Goal: Navigation & Orientation: Find specific page/section

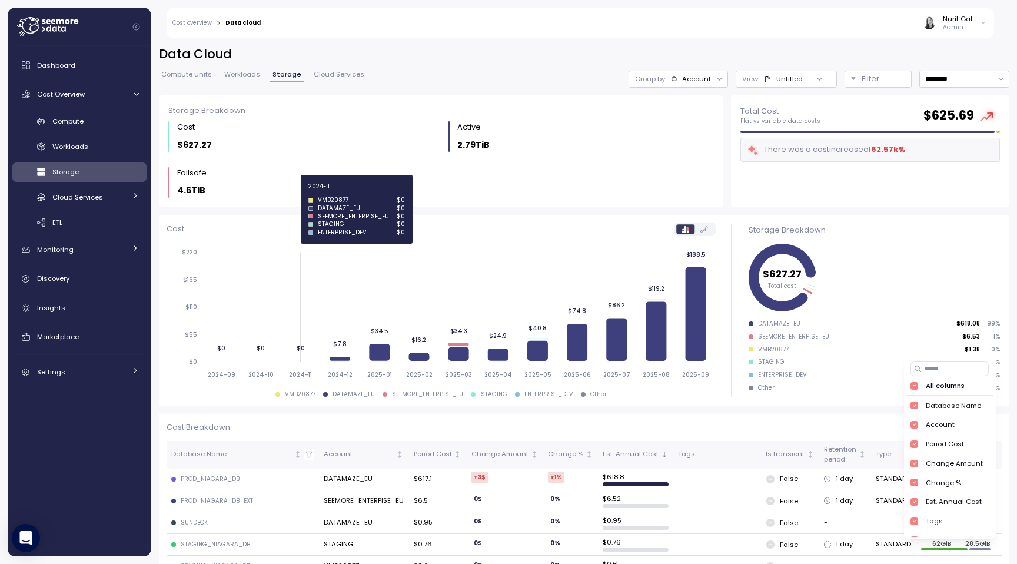
scroll to position [109, 0]
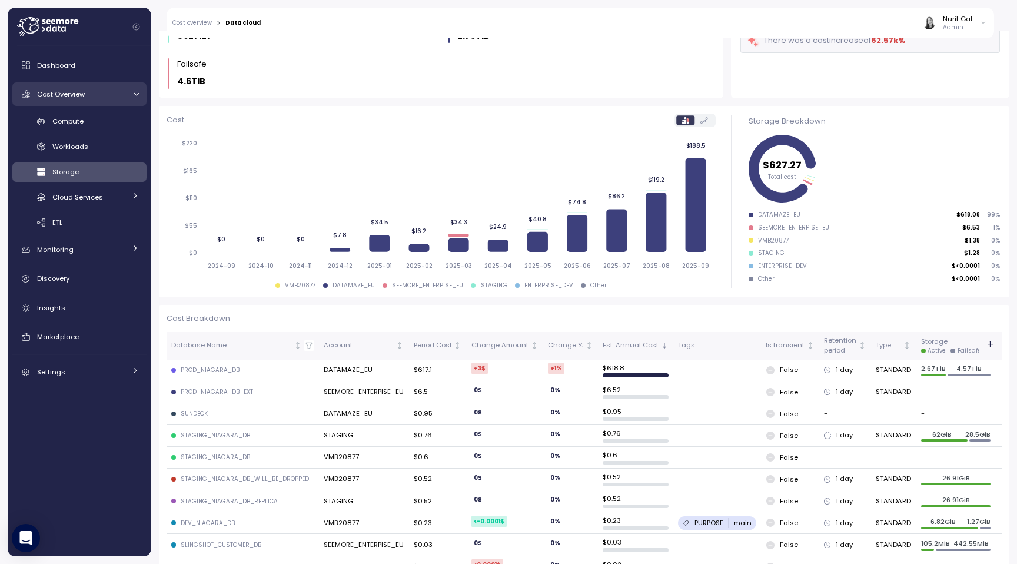
click at [96, 97] on div "Cost Overview" at bounding box center [81, 94] width 88 height 12
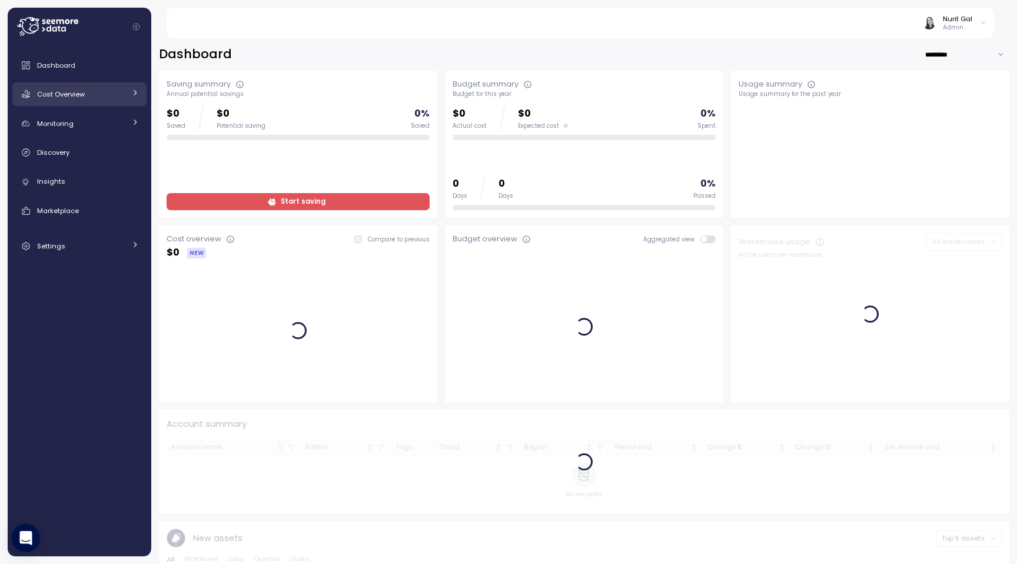
click at [89, 98] on div "Cost Overview" at bounding box center [81, 94] width 88 height 12
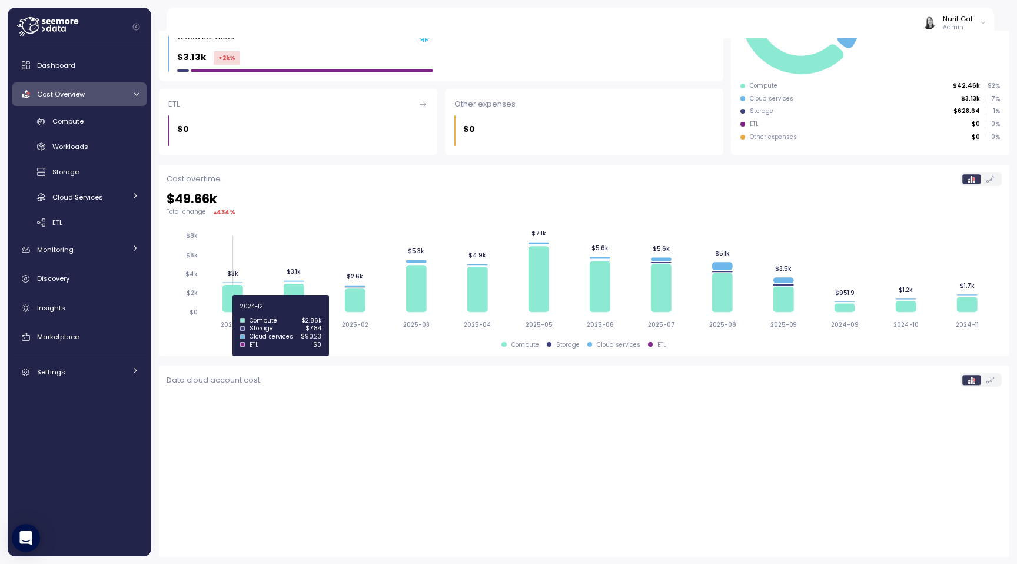
scroll to position [237, 0]
